Goal: Task Accomplishment & Management: Manage account settings

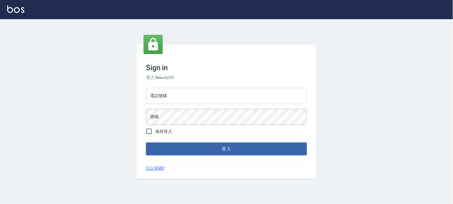
click at [175, 95] on input "電話號碼" at bounding box center [226, 96] width 161 height 16
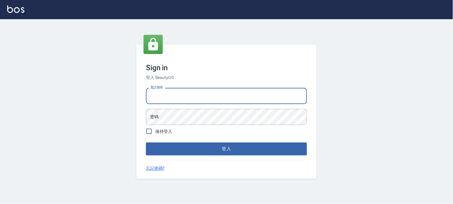
type input "0936888819"
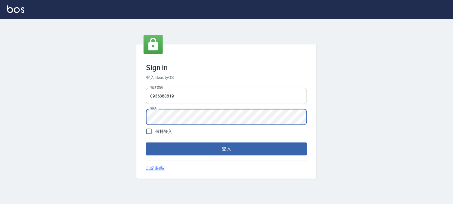
click at [197, 99] on input "0936888819" at bounding box center [226, 96] width 161 height 16
click at [146, 143] on button "登入" at bounding box center [226, 149] width 161 height 13
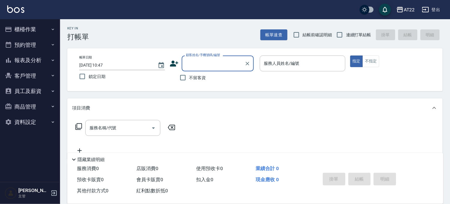
click at [28, 91] on button "員工及薪資" at bounding box center [29, 91] width 55 height 16
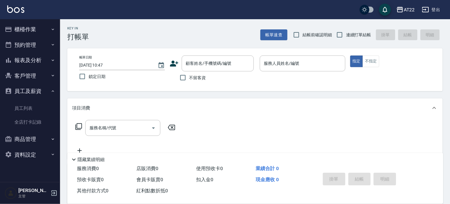
click at [34, 73] on button "客戶管理" at bounding box center [29, 76] width 55 height 16
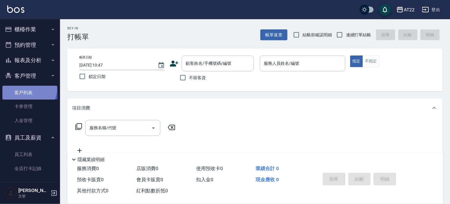
click at [29, 89] on link "客戶列表" at bounding box center [29, 93] width 55 height 14
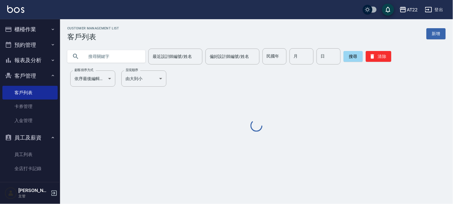
click at [100, 55] on input "text" at bounding box center [112, 56] width 56 height 16
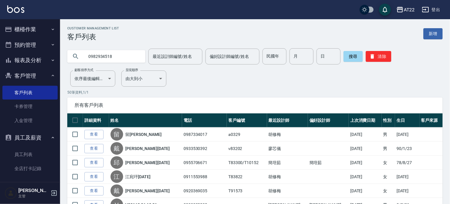
type input "0982934518"
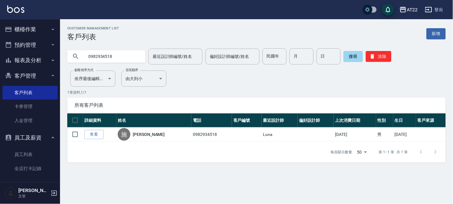
click at [17, 59] on button "報表及分析" at bounding box center [29, 61] width 55 height 16
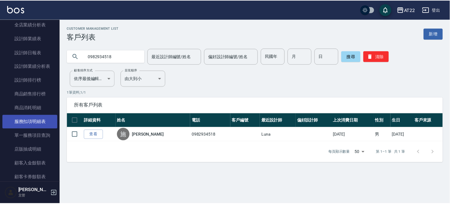
scroll to position [167, 0]
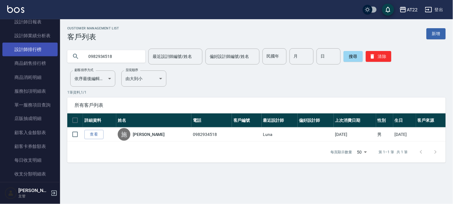
click at [32, 52] on link "設計師排行榜" at bounding box center [29, 50] width 55 height 14
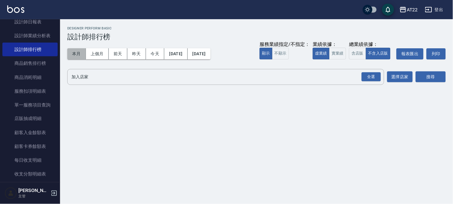
click at [79, 54] on button "本月" at bounding box center [76, 53] width 19 height 11
click at [376, 79] on div "全選" at bounding box center [370, 76] width 19 height 9
click at [426, 74] on button "搜尋" at bounding box center [430, 77] width 30 height 11
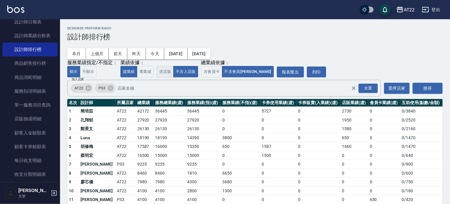
click at [164, 67] on button "含店販" at bounding box center [165, 72] width 17 height 12
click at [187, 73] on button "不含入店販" at bounding box center [185, 72] width 25 height 12
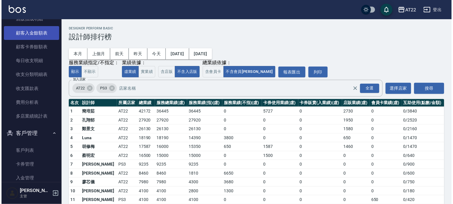
scroll to position [300, 0]
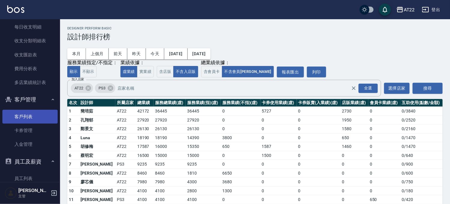
drag, startPoint x: 31, startPoint y: 113, endPoint x: 34, endPoint y: 110, distance: 4.5
click at [32, 113] on link "客戶列表" at bounding box center [29, 117] width 55 height 14
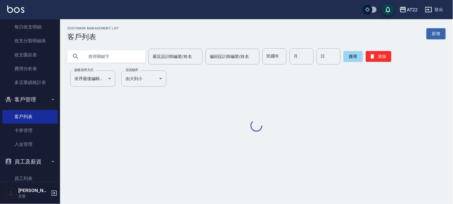
click at [104, 56] on input "text" at bounding box center [112, 56] width 56 height 16
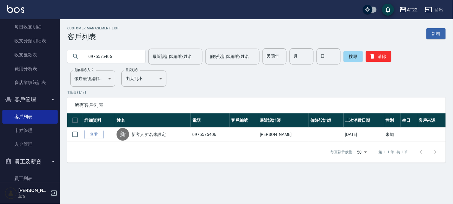
click at [118, 52] on input "0975575406" at bounding box center [112, 56] width 56 height 16
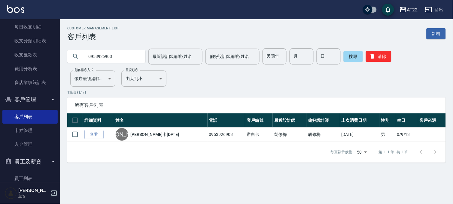
click at [118, 52] on input "0953926903" at bounding box center [112, 56] width 56 height 16
type input "0934260515"
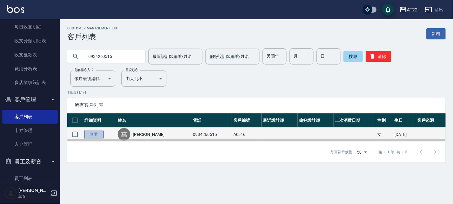
click at [95, 132] on link "查看" at bounding box center [93, 134] width 19 height 9
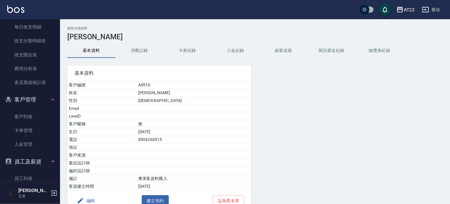
click at [155, 50] on button "消費記錄" at bounding box center [139, 51] width 48 height 14
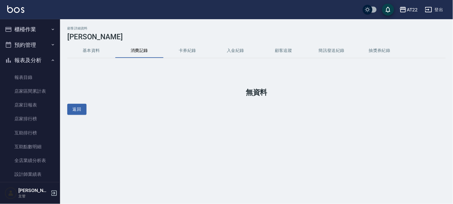
click at [33, 29] on button "櫃檯作業" at bounding box center [29, 30] width 55 height 16
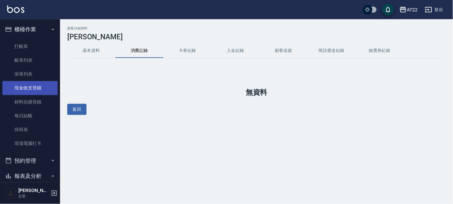
click at [31, 83] on link "現金收支登錄" at bounding box center [29, 88] width 55 height 14
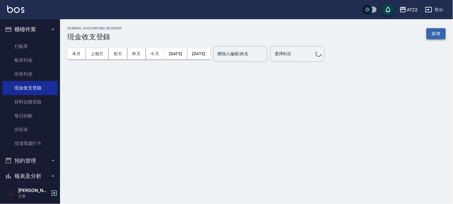
click at [438, 32] on button "新增" at bounding box center [435, 33] width 19 height 11
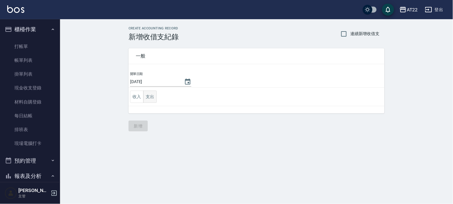
click at [155, 92] on button "支出" at bounding box center [150, 97] width 14 height 12
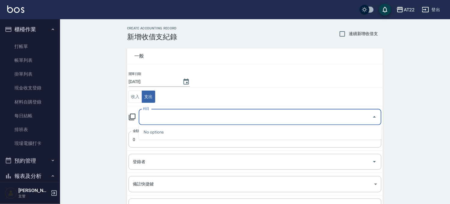
click at [167, 113] on input "科目" at bounding box center [255, 117] width 228 height 11
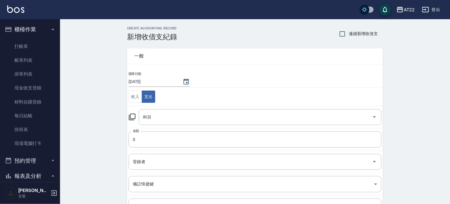
click at [103, 115] on div "CREATE ACCOUNTING RECORD 新增收借支紀錄 連續新增收借支 一般 開單日期 2025/09/05 收入 支出 科目 科目 金額 0 金額…" at bounding box center [255, 142] width 390 height 246
click at [159, 115] on input "科目" at bounding box center [255, 117] width 228 height 11
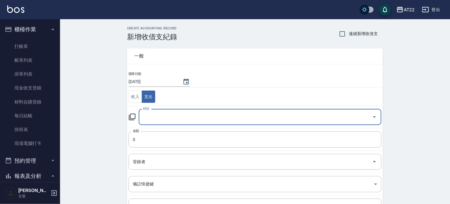
click at [159, 119] on input "科目" at bounding box center [255, 117] width 228 height 11
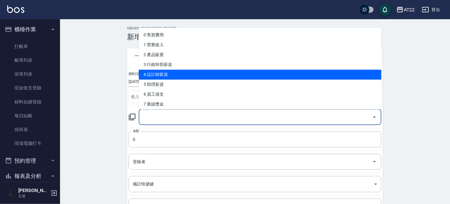
scroll to position [133, 0]
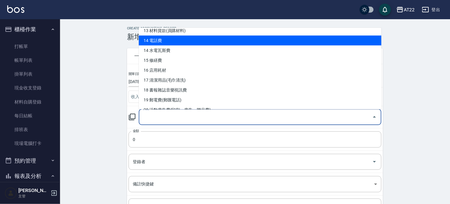
click at [168, 39] on li "14 電話費" at bounding box center [260, 40] width 243 height 10
type input "14 電話費"
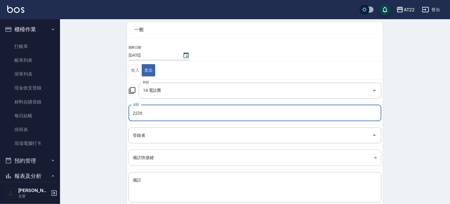
scroll to position [61, 0]
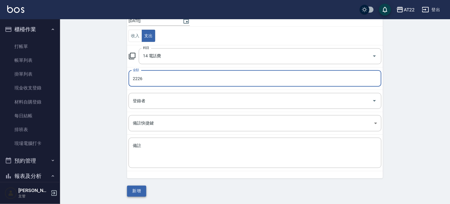
type input "2226"
click at [137, 192] on button "新增" at bounding box center [136, 191] width 19 height 11
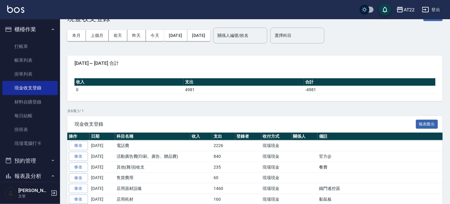
scroll to position [43, 0]
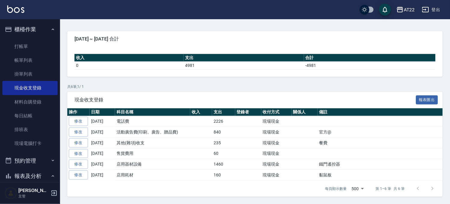
click at [131, 79] on div "GENERAL ACCOUNTING RECORDS 現金收支登錄 新增 本月 上個月 前天 昨天 今天 2025/09/01 2025/09/05 關係人編…" at bounding box center [255, 91] width 390 height 228
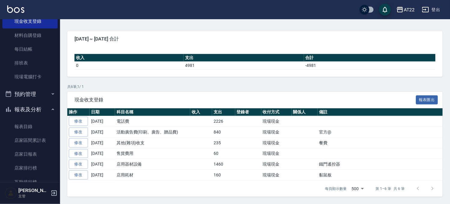
click at [34, 104] on button "報表及分析" at bounding box center [29, 110] width 55 height 16
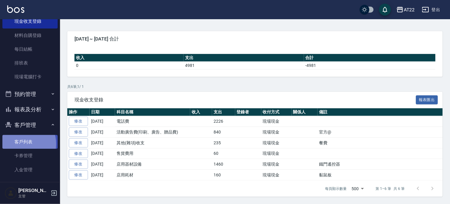
click at [19, 144] on link "客戶列表" at bounding box center [29, 142] width 55 height 14
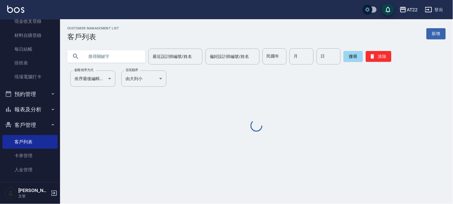
click at [94, 56] on input "text" at bounding box center [112, 56] width 56 height 16
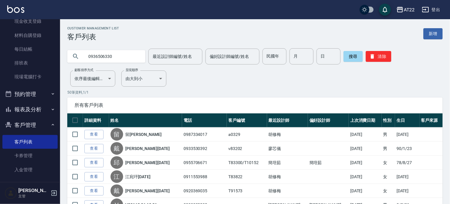
type input "0936506330"
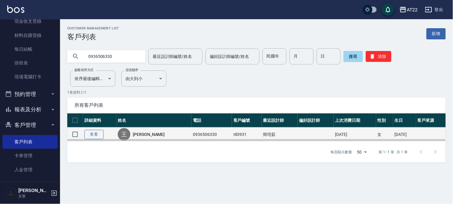
click at [96, 134] on link "查看" at bounding box center [93, 134] width 19 height 9
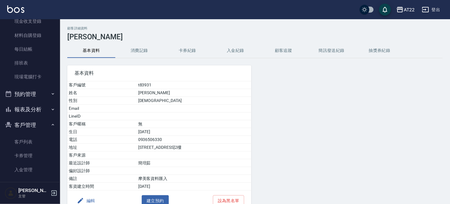
click at [139, 52] on button "消費記錄" at bounding box center [139, 51] width 48 height 14
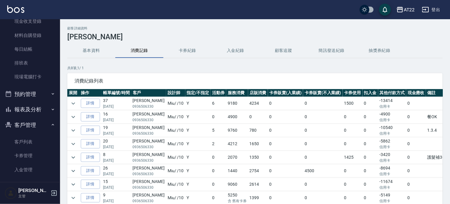
drag, startPoint x: 68, startPoint y: 102, endPoint x: 69, endPoint y: 99, distance: 3.5
click at [68, 101] on td at bounding box center [73, 103] width 12 height 13
click at [69, 99] on td at bounding box center [73, 103] width 12 height 13
click at [71, 103] on icon "expand row" at bounding box center [73, 103] width 7 height 7
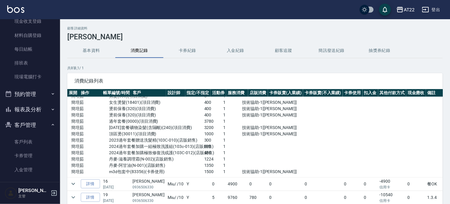
scroll to position [67, 0]
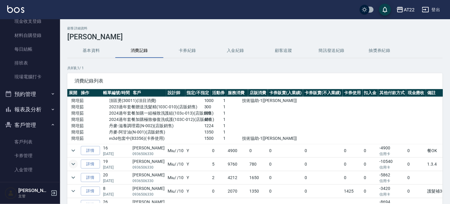
click at [76, 166] on icon "expand row" at bounding box center [73, 164] width 7 height 7
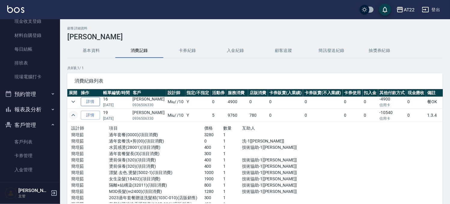
scroll to position [167, 0]
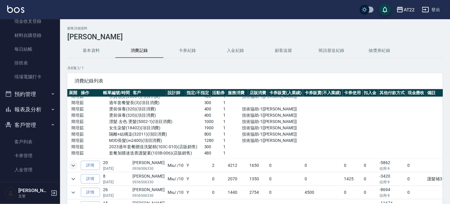
click at [75, 169] on icon "expand row" at bounding box center [73, 165] width 7 height 7
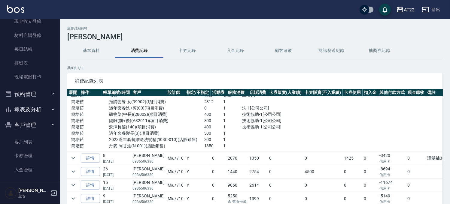
scroll to position [258, 0]
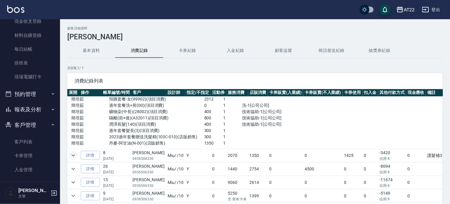
click at [70, 153] on icon "expand row" at bounding box center [73, 155] width 7 height 7
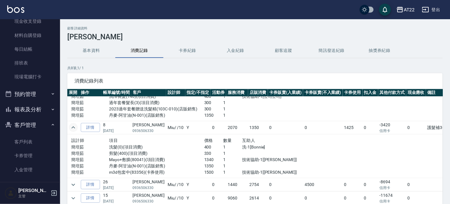
scroll to position [302, 0]
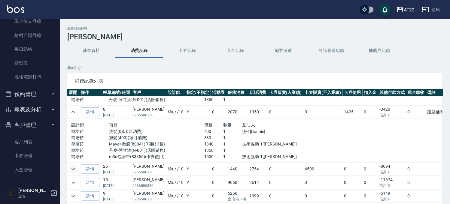
click at [71, 166] on icon "expand row" at bounding box center [73, 169] width 7 height 7
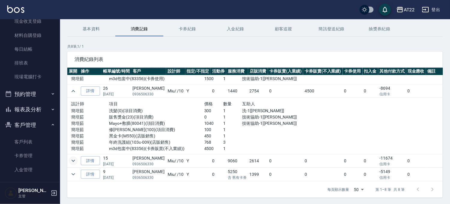
scroll to position [33, 0]
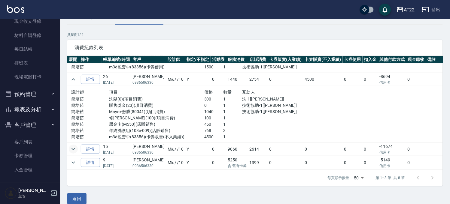
click at [75, 146] on icon "expand row" at bounding box center [73, 149] width 7 height 7
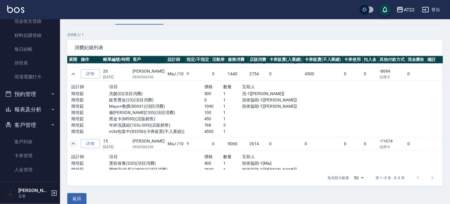
scroll to position [446, 0]
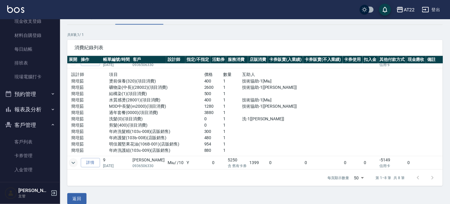
click at [72, 160] on icon "expand row" at bounding box center [73, 162] width 7 height 7
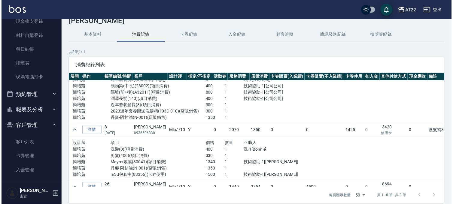
scroll to position [0, 0]
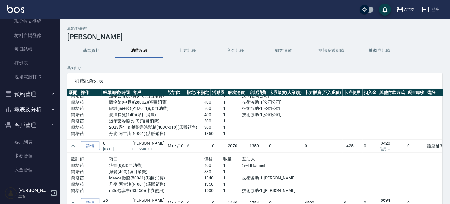
click at [80, 49] on button "基本資料" at bounding box center [91, 51] width 48 height 14
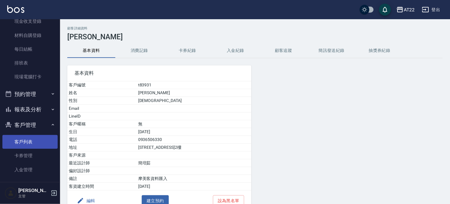
click at [19, 134] on ul "客戶列表 卡券管理 入金管理" at bounding box center [29, 156] width 55 height 47
click at [17, 142] on link "客戶列表" at bounding box center [29, 142] width 55 height 14
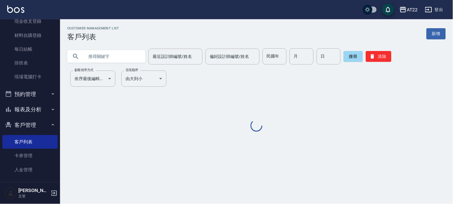
click at [119, 61] on input "text" at bounding box center [112, 56] width 56 height 16
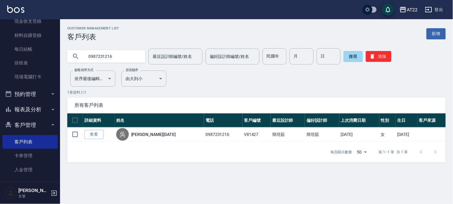
click at [112, 59] on input "0987231216" at bounding box center [112, 56] width 56 height 16
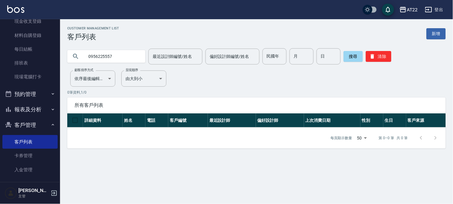
click at [97, 57] on input "0956225557" at bounding box center [112, 56] width 56 height 16
type input "0956025557"
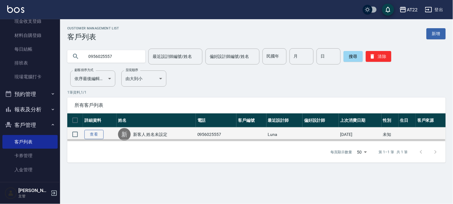
click at [98, 131] on link "查看" at bounding box center [93, 134] width 19 height 9
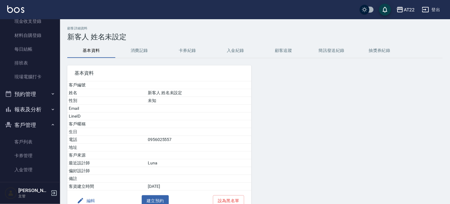
drag, startPoint x: 98, startPoint y: 131, endPoint x: 134, endPoint y: 52, distance: 86.9
click at [134, 52] on button "消費記錄" at bounding box center [139, 51] width 48 height 14
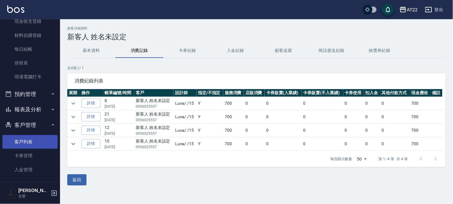
click at [24, 139] on link "客戶列表" at bounding box center [29, 142] width 55 height 14
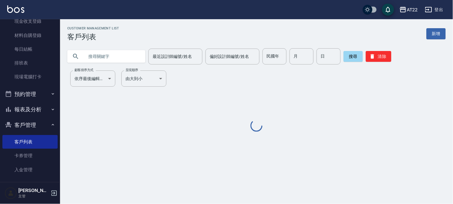
click at [111, 57] on input "text" at bounding box center [112, 56] width 56 height 16
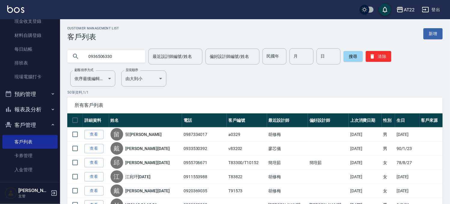
type input "0936506330"
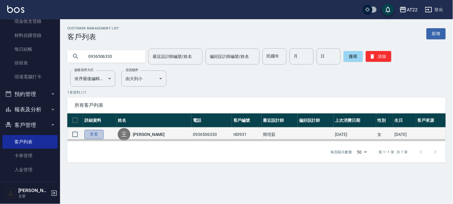
click at [93, 132] on link "查看" at bounding box center [93, 134] width 19 height 9
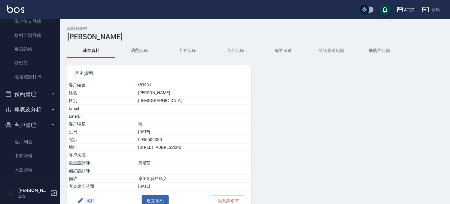
click at [137, 56] on button "消費記錄" at bounding box center [139, 51] width 48 height 14
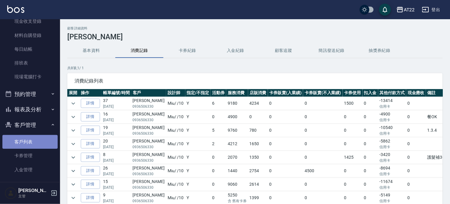
click at [39, 138] on link "客戶列表" at bounding box center [29, 142] width 55 height 14
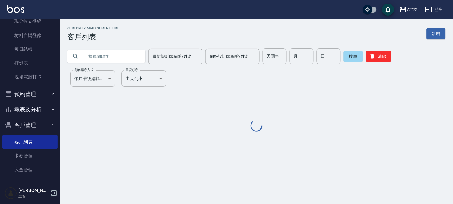
click at [115, 62] on input "text" at bounding box center [112, 56] width 56 height 16
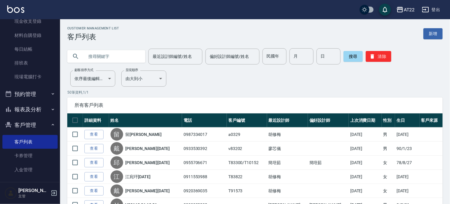
click at [115, 62] on input "text" at bounding box center [112, 56] width 56 height 16
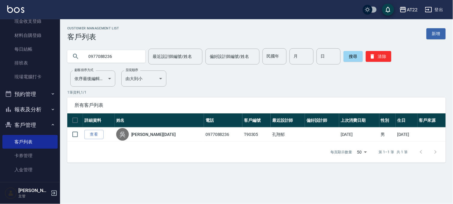
click at [112, 50] on input "0977088236" at bounding box center [112, 56] width 56 height 16
type input "0936506330"
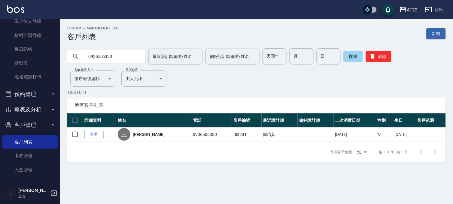
click at [116, 55] on input "0936506330" at bounding box center [112, 56] width 56 height 16
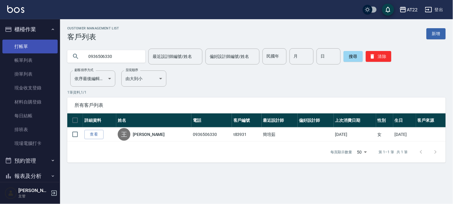
click at [34, 41] on link "打帳單" at bounding box center [29, 47] width 55 height 14
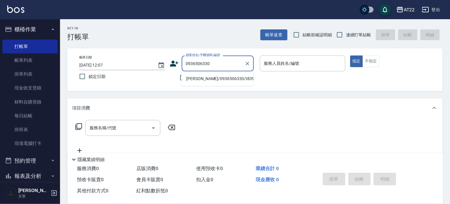
click at [209, 80] on li "王心怡/0936506330/t83931" at bounding box center [217, 79] width 72 height 10
type input "王心怡/0936506330/t83931"
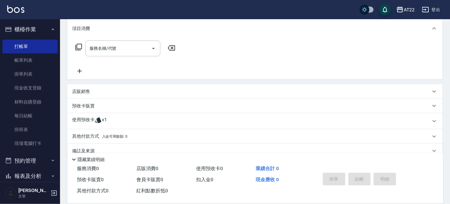
scroll to position [90, 0]
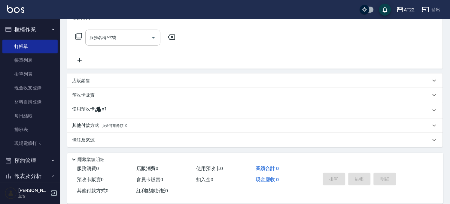
click at [146, 108] on div "使用預收卡 x1" at bounding box center [251, 110] width 358 height 9
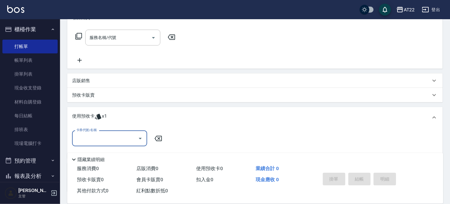
scroll to position [0, 0]
click at [126, 142] on input "卡券代號/名稱" at bounding box center [105, 138] width 61 height 11
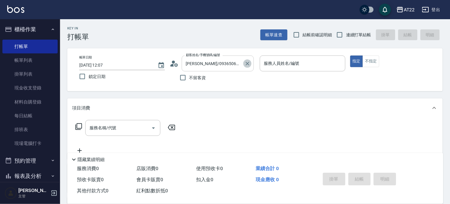
click at [245, 64] on icon "Clear" at bounding box center [247, 64] width 6 height 6
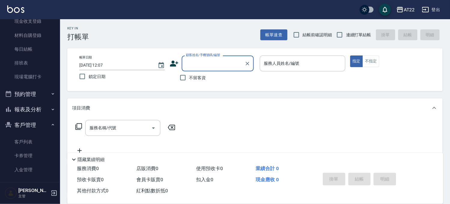
scroll to position [149, 0]
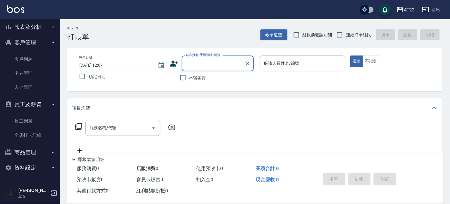
click at [35, 26] on button "報表及分析" at bounding box center [29, 27] width 55 height 16
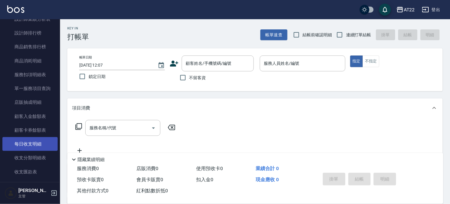
scroll to position [240, 0]
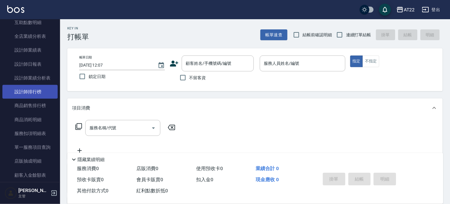
click at [46, 93] on link "設計師排行榜" at bounding box center [29, 92] width 55 height 14
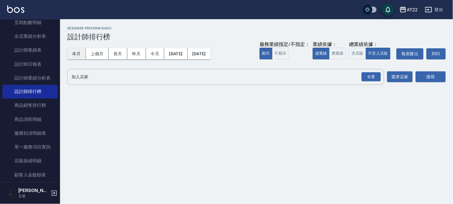
click at [77, 57] on button "本月" at bounding box center [76, 53] width 19 height 11
click at [372, 79] on div "全選" at bounding box center [370, 76] width 19 height 9
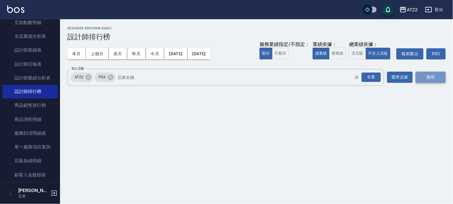
click at [424, 77] on button "搜尋" at bounding box center [430, 77] width 30 height 11
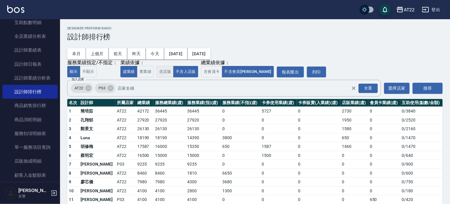
click at [167, 68] on button "含店販" at bounding box center [165, 72] width 17 height 12
click at [179, 73] on button "不含入店販" at bounding box center [185, 72] width 25 height 12
click at [166, 73] on button "含店販" at bounding box center [165, 72] width 17 height 12
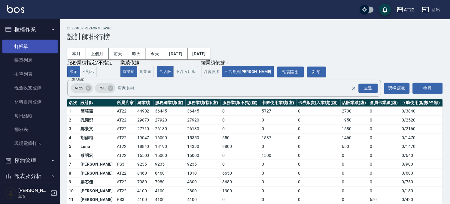
click at [32, 50] on link "打帳單" at bounding box center [29, 47] width 55 height 14
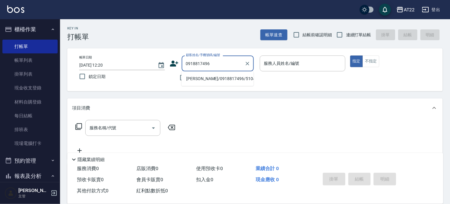
click at [193, 80] on li "楊宛臻/0918817496/51042" at bounding box center [217, 79] width 72 height 10
type input "楊宛臻/0918817496/51042"
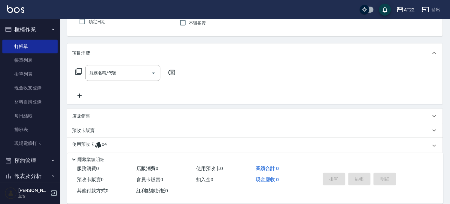
scroll to position [90, 0]
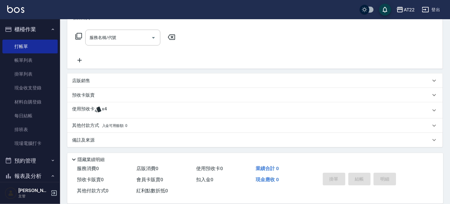
click at [109, 120] on div "其他付款方式 入金可用餘額: 0" at bounding box center [254, 126] width 375 height 14
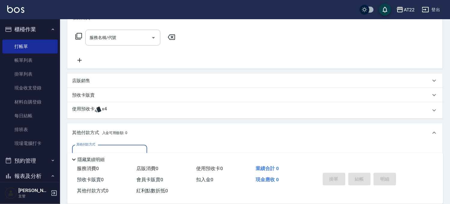
scroll to position [0, 0]
click at [109, 114] on div "使用預收卡 x4" at bounding box center [251, 110] width 358 height 9
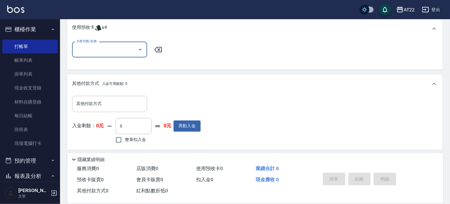
scroll to position [167, 0]
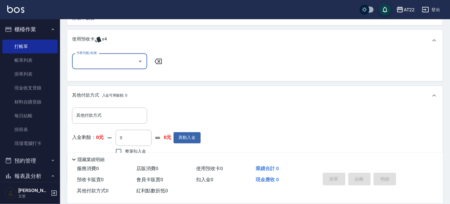
click at [109, 58] on input "卡券代號/名稱" at bounding box center [105, 61] width 61 height 11
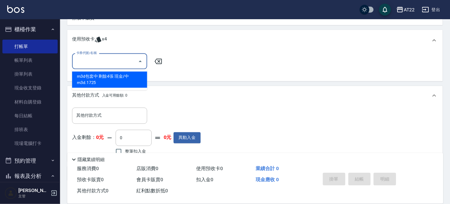
click at [107, 78] on div "m3d包套中 剩餘4張 現金/中m3d.1725" at bounding box center [109, 80] width 75 height 16
type input "m3d包套中 現金/中m3d.1725"
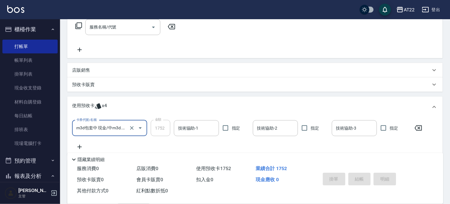
scroll to position [0, 0]
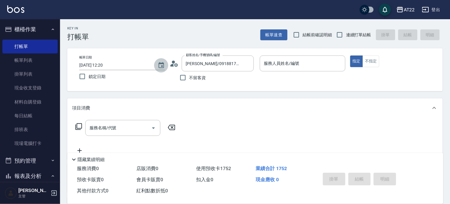
click at [161, 68] on icon "Choose date, selected date is 2025-09-05" at bounding box center [160, 65] width 5 height 6
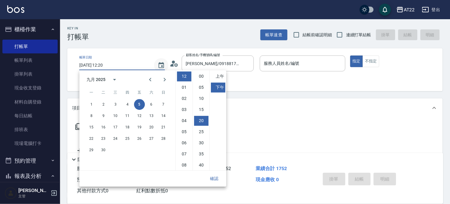
scroll to position [33, 0]
click at [111, 80] on icon "calendar view is open, switch to year view" at bounding box center [114, 79] width 7 height 7
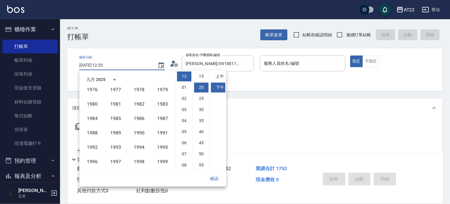
scroll to position [178, 0]
click at [114, 103] on button "1953" at bounding box center [116, 103] width 22 height 11
type input "1953/09/05 12:20"
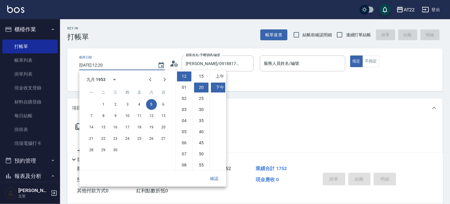
click at [276, 80] on div "帳單日期 1953/09/05 12:20 鎖定日期 顧客姓名/手機號碼/編號 楊宛臻/0918817496/51042 顧客姓名/手機號碼/編號 不留客資 …" at bounding box center [254, 70] width 361 height 29
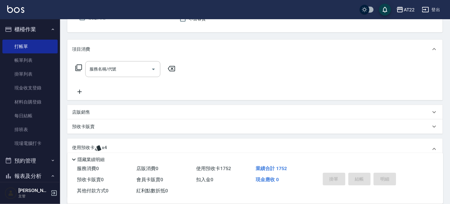
scroll to position [0, 0]
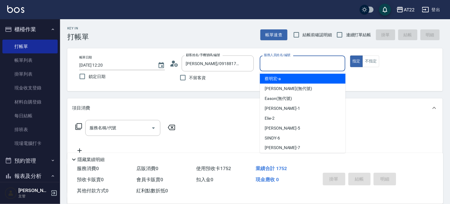
click at [294, 65] on input "服務人員姓名/編號" at bounding box center [302, 63] width 80 height 11
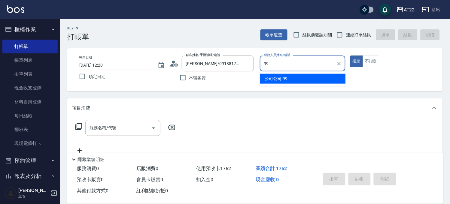
type input "公司公司-99"
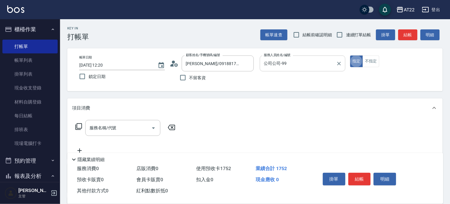
type button "true"
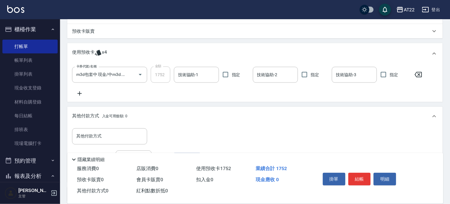
scroll to position [208, 0]
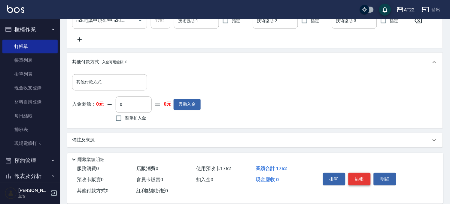
click at [354, 173] on button "結帳" at bounding box center [359, 179] width 23 height 13
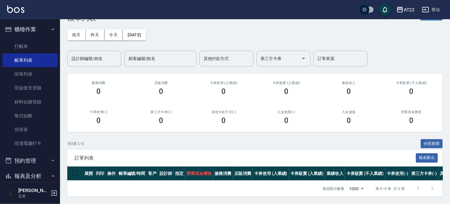
scroll to position [100, 0]
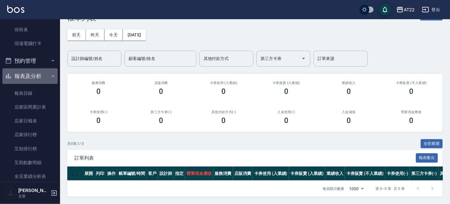
click at [33, 77] on button "報表及分析" at bounding box center [29, 76] width 55 height 16
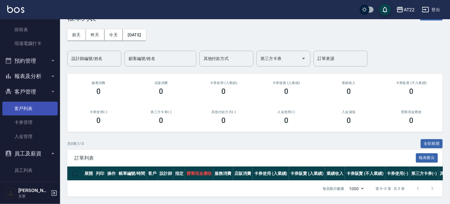
click at [29, 103] on link "客戶列表" at bounding box center [29, 109] width 55 height 14
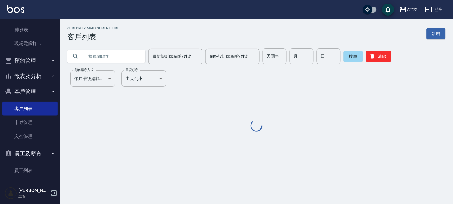
click at [106, 53] on input "text" at bounding box center [112, 56] width 56 height 16
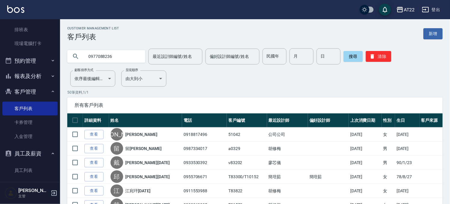
type input "0977088236"
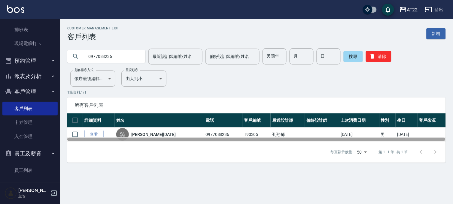
click at [93, 137] on div at bounding box center [256, 139] width 378 height 5
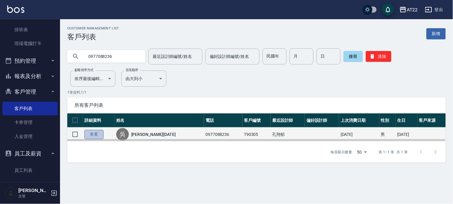
click at [93, 132] on link "查看" at bounding box center [93, 134] width 19 height 9
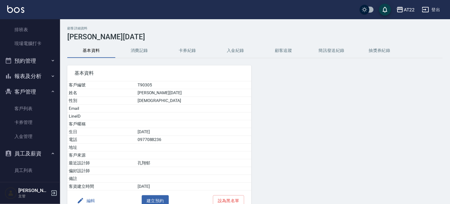
click at [131, 44] on button "消費記錄" at bounding box center [139, 51] width 48 height 14
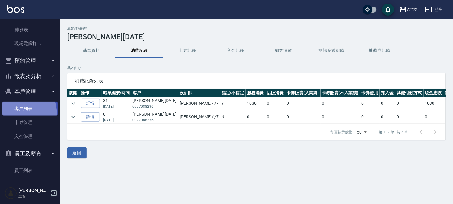
click at [16, 114] on link "客戶列表" at bounding box center [29, 109] width 55 height 14
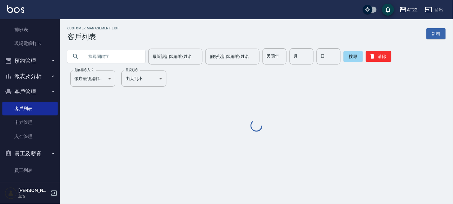
click at [113, 65] on div "Customer Management List 客戶列表 新增 最近設計師編號/姓名 最近設計師編號/姓名 偏好設計師編號/姓名 偏好設計師編號/姓名 民國…" at bounding box center [256, 79] width 393 height 107
click at [121, 56] on input "text" at bounding box center [112, 56] width 56 height 16
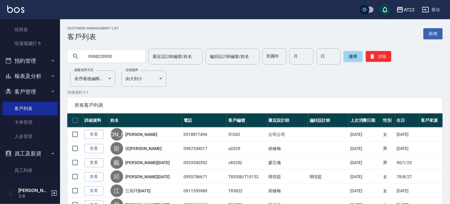
type input "0988233950"
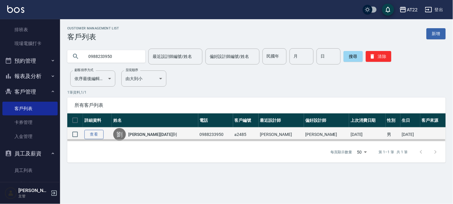
click at [91, 134] on link "查看" at bounding box center [93, 134] width 19 height 9
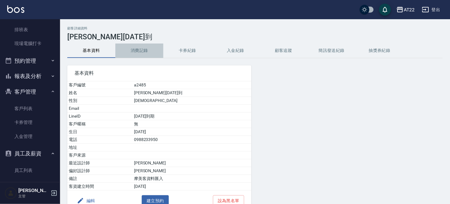
click at [140, 47] on button "消費記錄" at bounding box center [139, 51] width 48 height 14
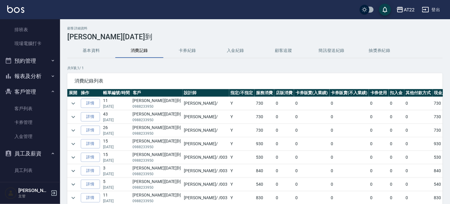
click at [79, 46] on button "基本資料" at bounding box center [91, 51] width 48 height 14
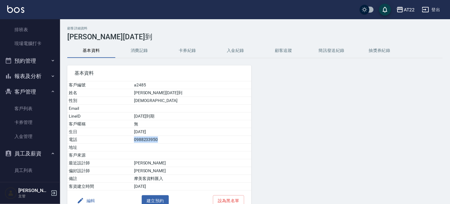
drag, startPoint x: 152, startPoint y: 142, endPoint x: 182, endPoint y: 137, distance: 29.7
click at [182, 137] on td "0988233950" at bounding box center [191, 140] width 119 height 8
copy td "0988233950"
click at [407, 7] on div "AT22" at bounding box center [408, 10] width 11 height 8
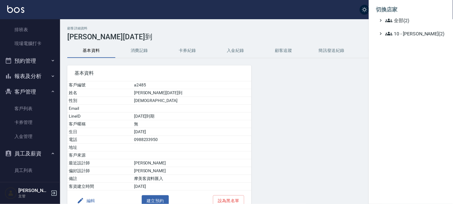
click at [398, 38] on ul "切換店家 全部(2) 10 - 楊家昕(2)" at bounding box center [411, 20] width 84 height 40
click at [403, 32] on span "10 - 楊家昕(2)" at bounding box center [414, 33] width 58 height 7
click at [401, 51] on span "PS3" at bounding box center [415, 50] width 56 height 7
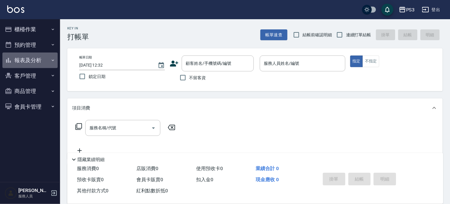
click at [35, 56] on button "報表及分析" at bounding box center [29, 61] width 55 height 16
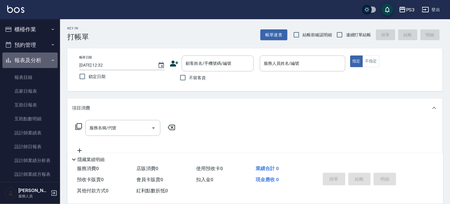
click at [32, 61] on button "報表及分析" at bounding box center [29, 61] width 55 height 16
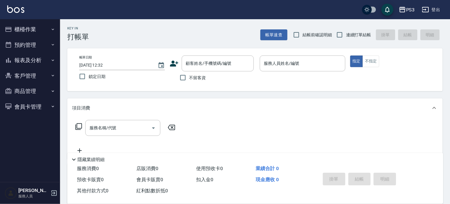
click at [28, 76] on button "客戶管理" at bounding box center [29, 76] width 55 height 16
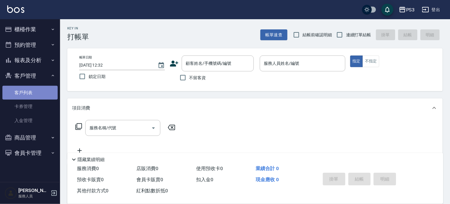
click at [23, 87] on link "客戶列表" at bounding box center [29, 93] width 55 height 14
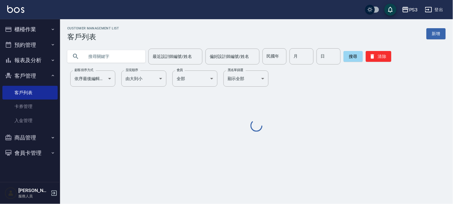
click at [100, 53] on input "text" at bounding box center [112, 56] width 56 height 16
paste input "0988233950"
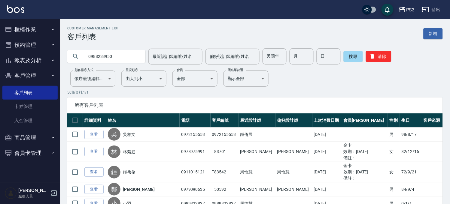
type input "0988233950"
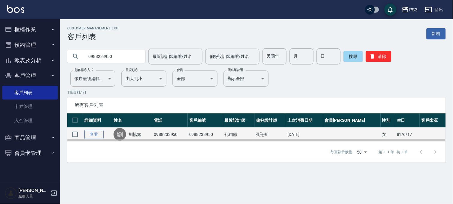
click at [86, 133] on link "查看" at bounding box center [93, 134] width 19 height 9
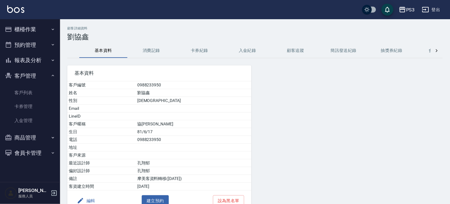
click at [142, 56] on button "消費記錄" at bounding box center [151, 51] width 48 height 14
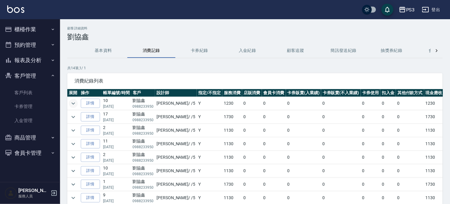
click at [70, 104] on icon "expand row" at bounding box center [73, 103] width 7 height 7
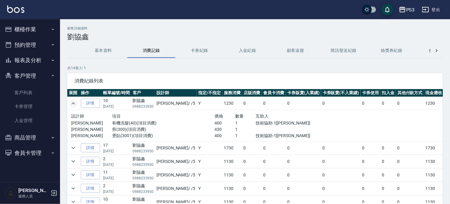
click at [70, 104] on icon "expand row" at bounding box center [73, 103] width 7 height 7
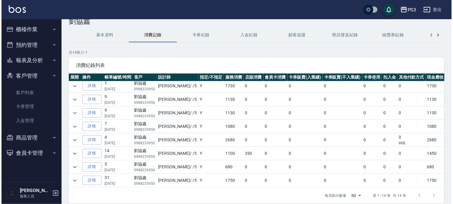
scroll to position [41, 0]
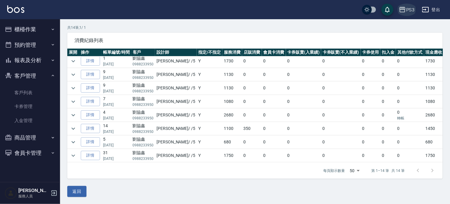
click at [411, 7] on div "PS3" at bounding box center [410, 10] width 9 height 8
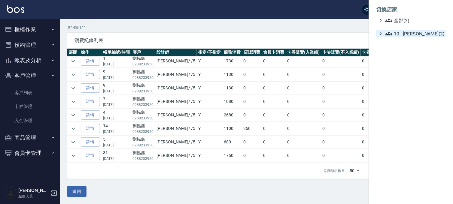
click at [406, 35] on span "10 - 楊家昕(2)" at bounding box center [414, 33] width 58 height 7
click at [404, 44] on span "AT22" at bounding box center [415, 41] width 56 height 7
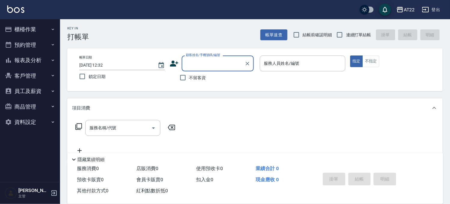
click at [14, 72] on button "客戶管理" at bounding box center [29, 76] width 55 height 16
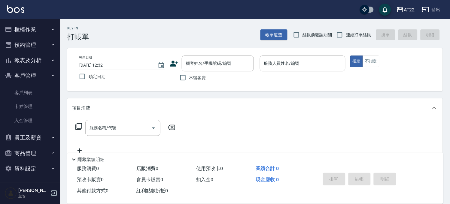
click at [14, 72] on button "客戶管理" at bounding box center [29, 76] width 55 height 16
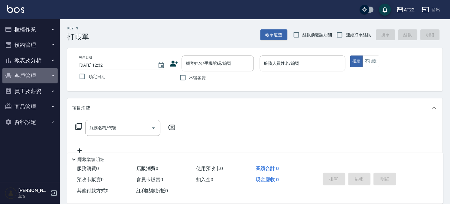
click at [16, 74] on button "客戶管理" at bounding box center [29, 76] width 55 height 16
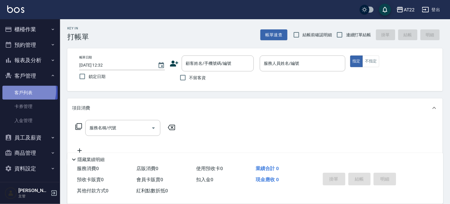
click at [22, 91] on link "客戶列表" at bounding box center [29, 93] width 55 height 14
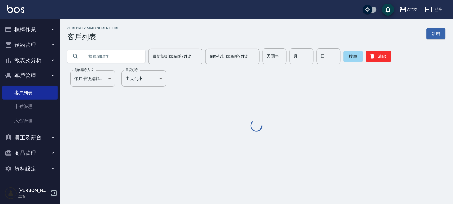
click at [102, 55] on input "text" at bounding box center [112, 56] width 56 height 16
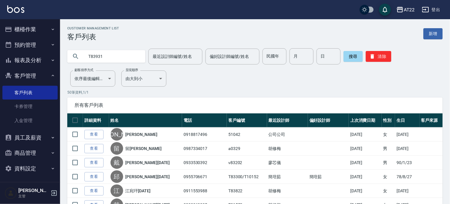
type input "T83931"
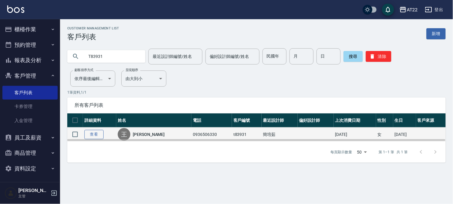
click at [93, 132] on link "查看" at bounding box center [93, 134] width 19 height 9
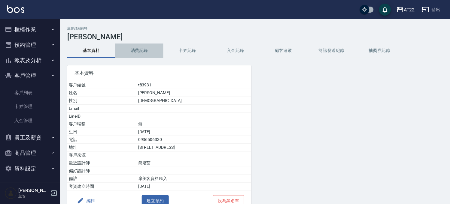
click at [142, 52] on button "消費記錄" at bounding box center [139, 51] width 48 height 14
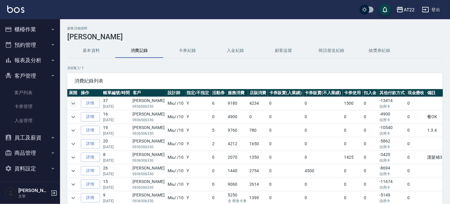
click at [70, 104] on icon "expand row" at bounding box center [73, 103] width 7 height 7
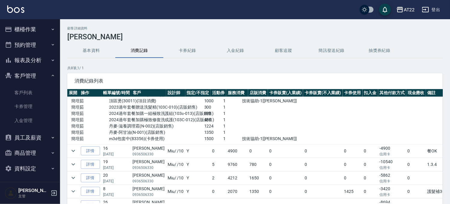
scroll to position [67, 0]
click at [71, 163] on icon "expand row" at bounding box center [73, 164] width 7 height 7
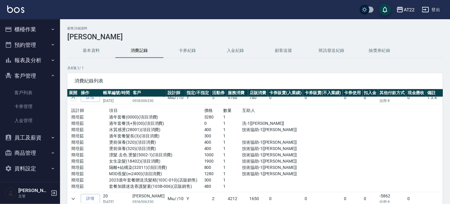
scroll to position [196, 0]
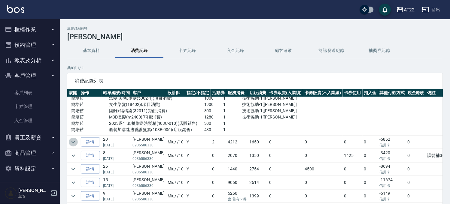
click at [71, 139] on icon "expand row" at bounding box center [73, 142] width 7 height 7
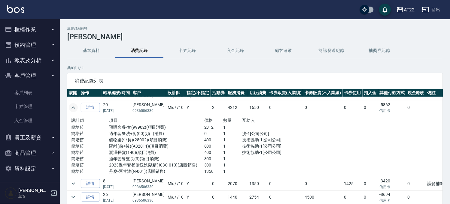
scroll to position [258, 0]
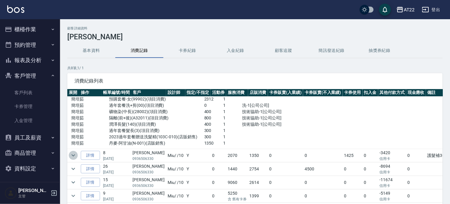
click at [71, 152] on icon "expand row" at bounding box center [73, 155] width 7 height 7
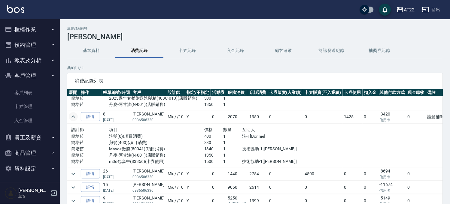
scroll to position [302, 0]
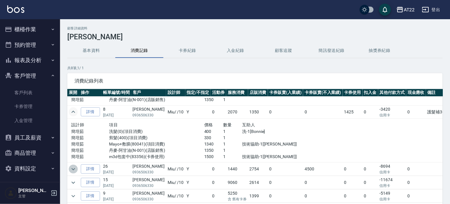
click at [73, 168] on icon "expand row" at bounding box center [73, 169] width 4 height 2
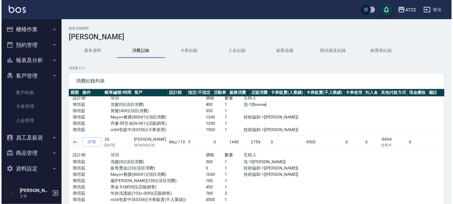
scroll to position [335, 0]
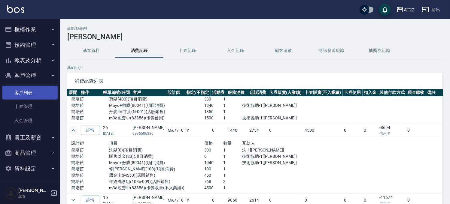
click at [33, 93] on link "客戶列表" at bounding box center [29, 93] width 55 height 14
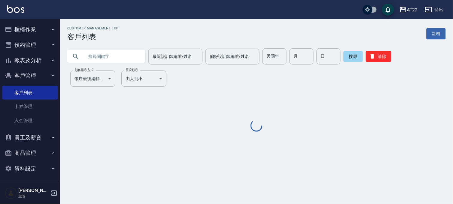
click at [89, 56] on input "text" at bounding box center [112, 56] width 56 height 16
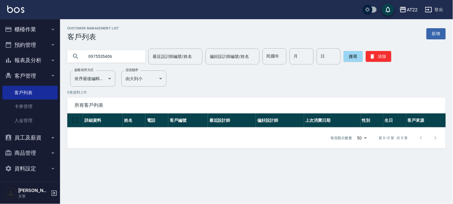
type input "0975535406"
click at [110, 53] on input "0975535406" at bounding box center [112, 56] width 56 height 16
